Goal: Information Seeking & Learning: Find specific fact

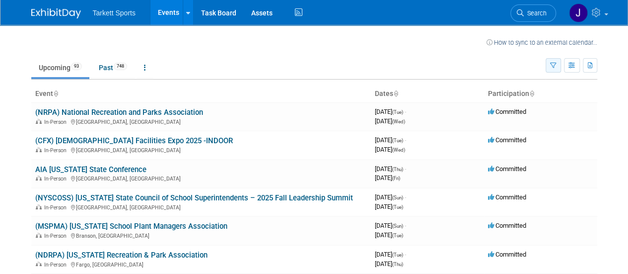
click at [553, 69] on button "button" at bounding box center [553, 65] width 15 height 14
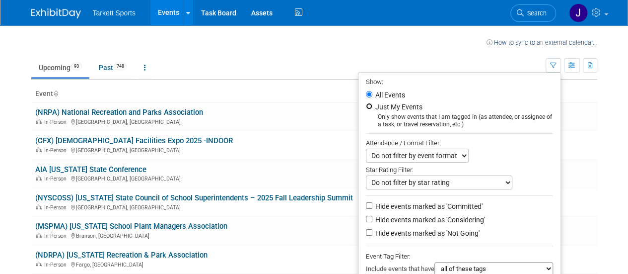
click at [366, 105] on input "Just My Events" at bounding box center [369, 106] width 6 height 6
radio input "true"
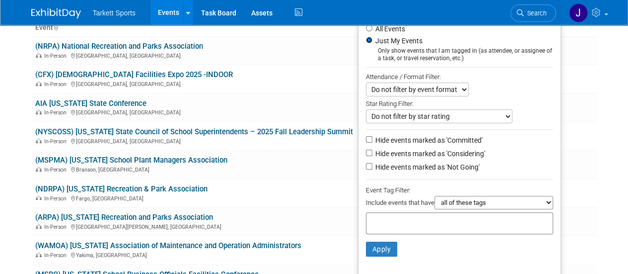
scroll to position [248, 0]
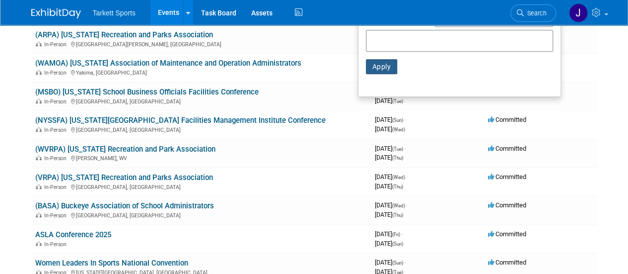
click at [373, 68] on button "Apply" at bounding box center [382, 66] width 32 height 15
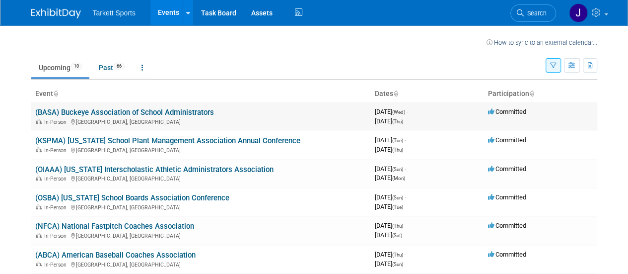
click at [159, 113] on link "(BASA) Buckeye Association of School Administrators" at bounding box center [124, 112] width 179 height 9
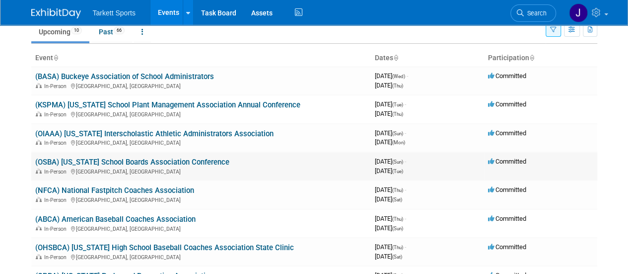
scroll to position [50, 0]
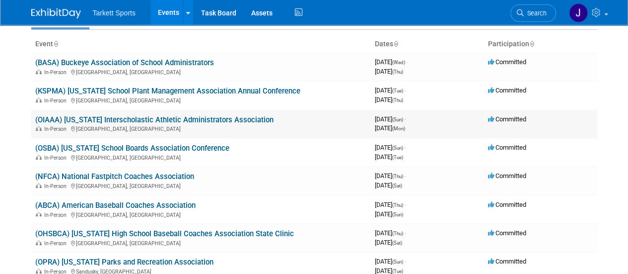
click at [187, 121] on link "(OIAAA) Ohio Interscholastic Athletic Administrators Association" at bounding box center [154, 119] width 238 height 9
click at [138, 147] on link "(OSBA) [US_STATE] School Boards Association Conference" at bounding box center [132, 147] width 194 height 9
click at [169, 176] on link "(NFCA) National Fastpitch Coaches Association" at bounding box center [114, 176] width 159 height 9
click at [147, 204] on link "(ABCA) American Baseball Coaches Association" at bounding box center [115, 205] width 160 height 9
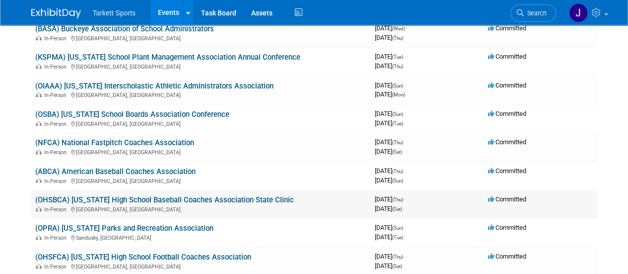
scroll to position [99, 0]
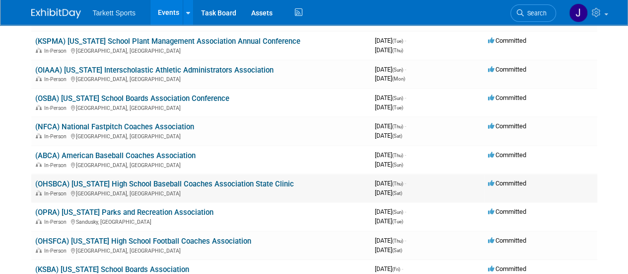
click at [118, 184] on link "(OHSBCA) [US_STATE] High School Baseball Coaches Association State Clinic" at bounding box center [164, 183] width 259 height 9
click at [127, 210] on link "(OPRA) [US_STATE] Parks and Recreation Association" at bounding box center [124, 212] width 178 height 9
click at [190, 241] on link "(OHSFCA) [US_STATE] High School Football Coaches Association" at bounding box center [143, 240] width 216 height 9
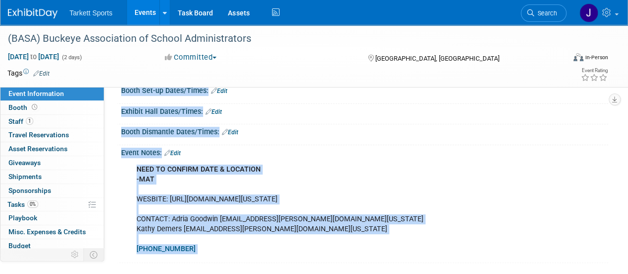
scroll to position [99, 0]
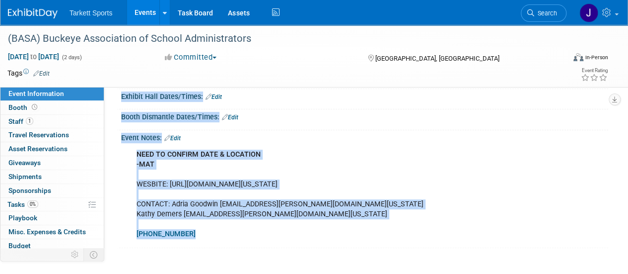
drag, startPoint x: 120, startPoint y: 105, endPoint x: 298, endPoint y: 231, distance: 218.6
click at [298, 231] on div "Event Venue Name: Hilton Columbus at Polaris Event Venue Address: 8700 Lyra Dri…" at bounding box center [360, 123] width 482 height 249
copy div "Event Venue Name: Hilton Columbus at Polaris Event Venue Address: 8700 Lyra Dri…"
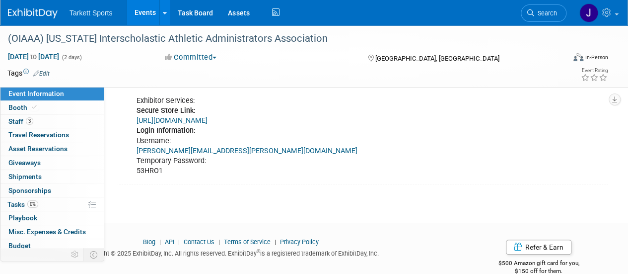
scroll to position [330, 0]
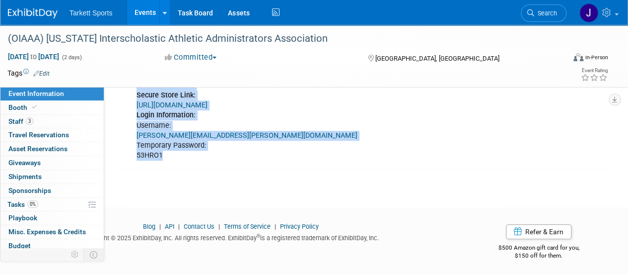
drag, startPoint x: 135, startPoint y: 110, endPoint x: 234, endPoint y: 149, distance: 107.2
copy div "Event Venue Name: Hilton Columbus Easton Event Venue Address: 3900 Chagrin Driv…"
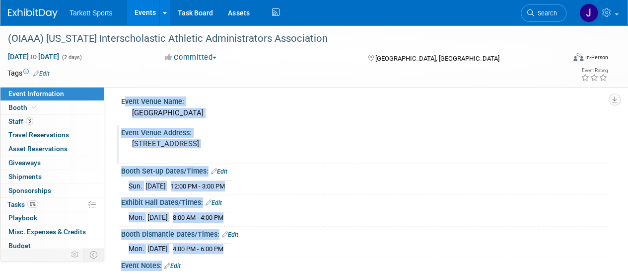
scroll to position [0, 0]
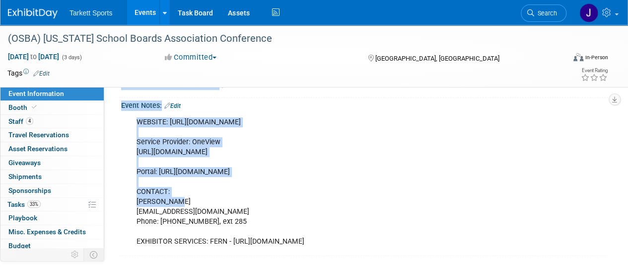
scroll to position [219, 0]
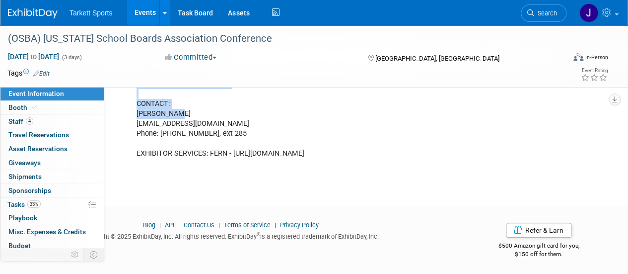
drag, startPoint x: 120, startPoint y: 105, endPoint x: 388, endPoint y: 154, distance: 272.2
click at [392, 152] on div "Event Venue Name: Greater Columbus Convention Center Event Venue Address: 400 N…" at bounding box center [360, 22] width 482 height 289
copy div "Event Venue Name: Greater Columbus Convention Center Event Venue Address: 400 N…"
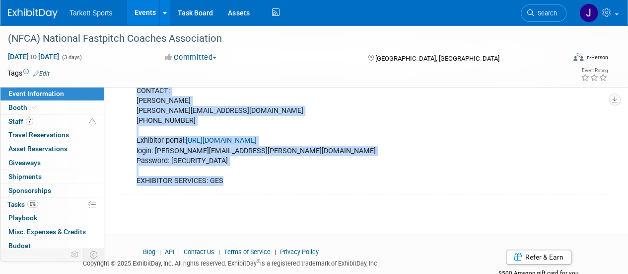
scroll to position [248, 0]
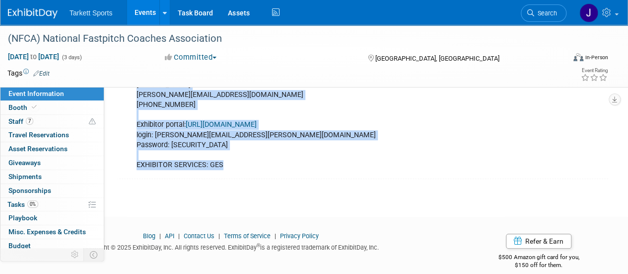
drag, startPoint x: 120, startPoint y: 104, endPoint x: 239, endPoint y: 166, distance: 134.3
click at [239, 166] on div "Event Venue Name: Caesars Forum Event Venue Address: 3911 S Koval Ln, Las Vegas…" at bounding box center [360, 14] width 482 height 329
copy div "Event Venue Name: Caesars Forum Event Venue Address: 3911 S Koval Ln, Las Vegas…"
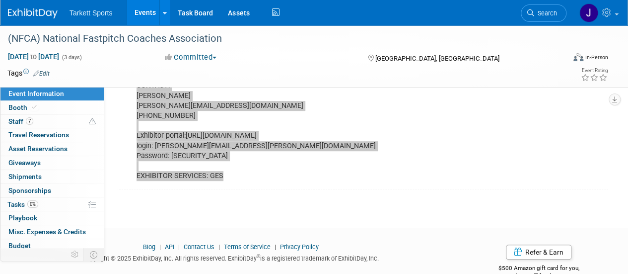
scroll to position [0, 0]
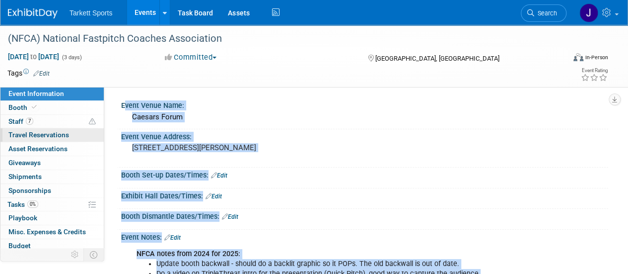
click at [49, 132] on span "Travel Reservations 0" at bounding box center [38, 135] width 61 height 8
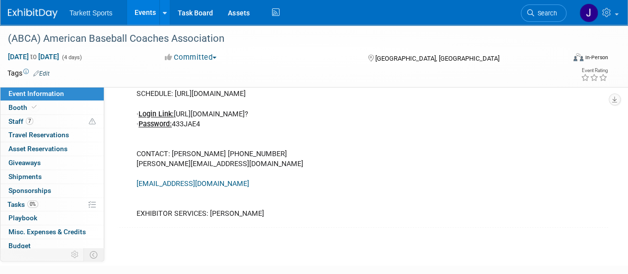
scroll to position [329, 0]
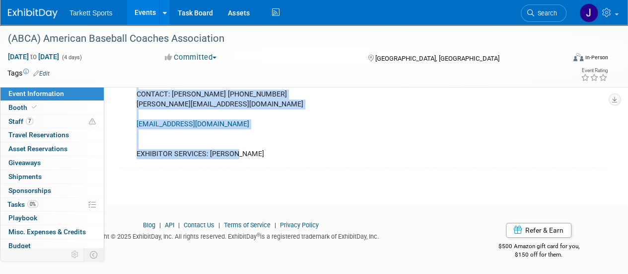
drag, startPoint x: 121, startPoint y: 102, endPoint x: 266, endPoint y: 158, distance: 155.0
copy div "Event Venue Name: [GEOGRAPHIC_DATA] Event Venue Address: [STREET_ADDRESS][US_ST…"
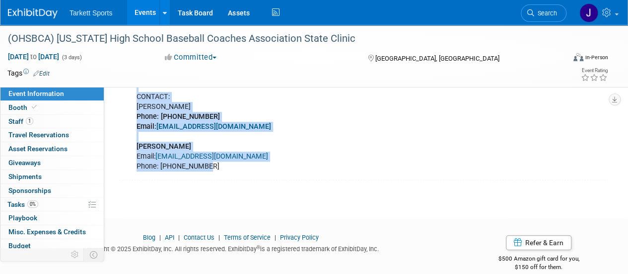
scroll to position [200, 0]
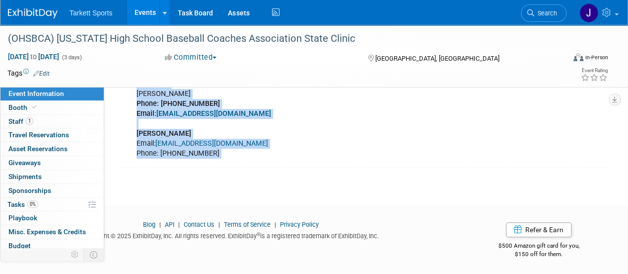
drag, startPoint x: 121, startPoint y: 105, endPoint x: 261, endPoint y: 169, distance: 153.5
click at [261, 169] on div "(OHSBCA) Ohio High School Baseball Coaches Association State Clinic Jan 22, 202…" at bounding box center [314, 6] width 628 height 362
copy div "Event Venue Name: The Hilton Columbus at Easton Event Venue Address: 3900 Chagr…"
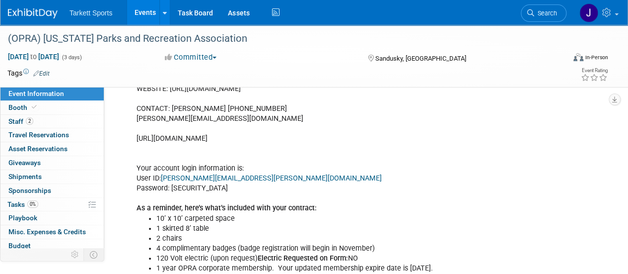
scroll to position [279, 0]
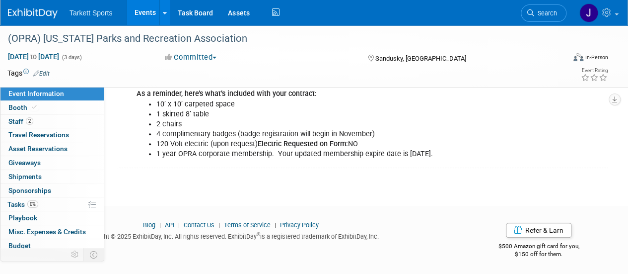
drag, startPoint x: 120, startPoint y: 103, endPoint x: 493, endPoint y: 157, distance: 377.7
copy div "Event Venue Name: [GEOGRAPHIC_DATA] Event Venue Address: [STREET_ADDRESS] Booth…"
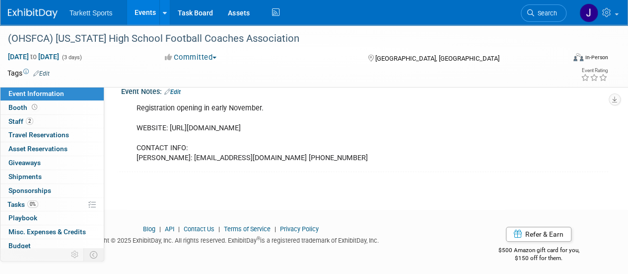
scroll to position [149, 0]
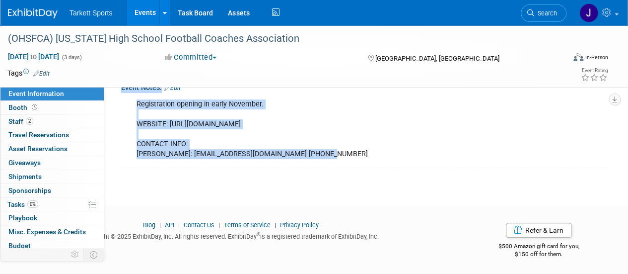
drag, startPoint x: 119, startPoint y: 104, endPoint x: 327, endPoint y: 157, distance: 214.8
click at [327, 157] on div "Event Venue Name: Hilton at Easton Event Venue Address: 3900 Chagrin Drive Colu…" at bounding box center [360, 57] width 482 height 219
copy div "Event Venue Name: Hilton at Easton Event Venue Address: 3900 Chagrin Drive Colu…"
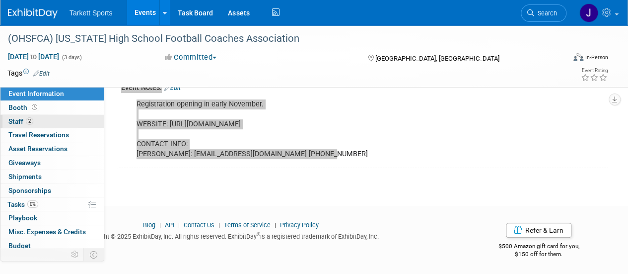
scroll to position [0, 0]
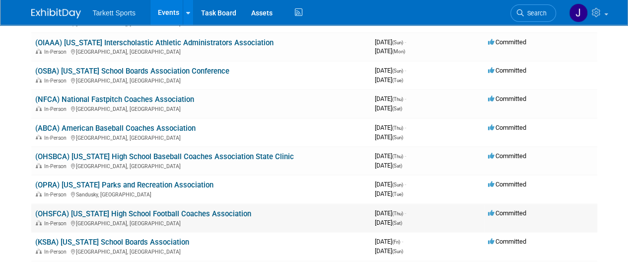
scroll to position [149, 0]
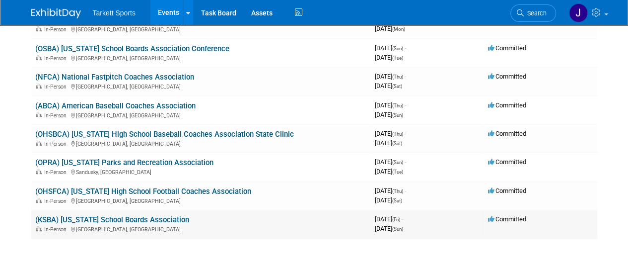
click at [132, 222] on link "(KSBA) [US_STATE] School Boards Association" at bounding box center [112, 219] width 154 height 9
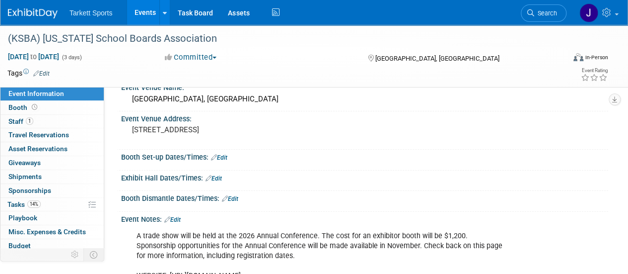
scroll to position [189, 0]
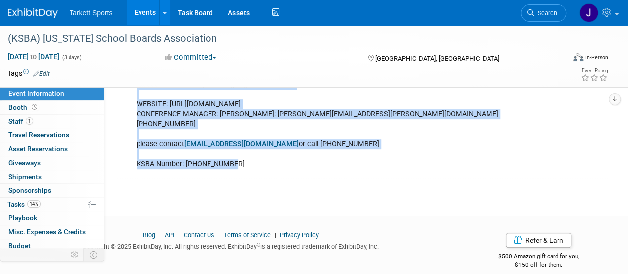
drag, startPoint x: 121, startPoint y: 104, endPoint x: 287, endPoint y: 153, distance: 173.6
click at [289, 152] on div "Event Venue Name: [GEOGRAPHIC_DATA], [GEOGRAPHIC_DATA] Event Venue Address: [ST…" at bounding box center [360, 43] width 482 height 269
copy div "Event Venue Name: [GEOGRAPHIC_DATA], [GEOGRAPHIC_DATA] Event Venue Address: [ST…"
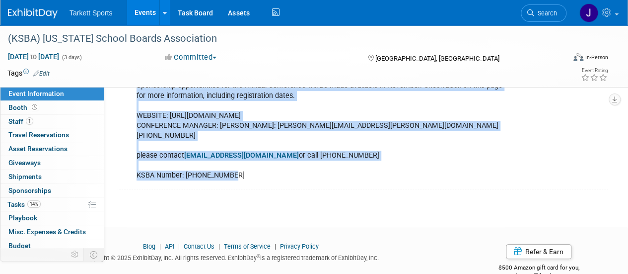
scroll to position [0, 0]
